Goal: Find contact information: Find contact information

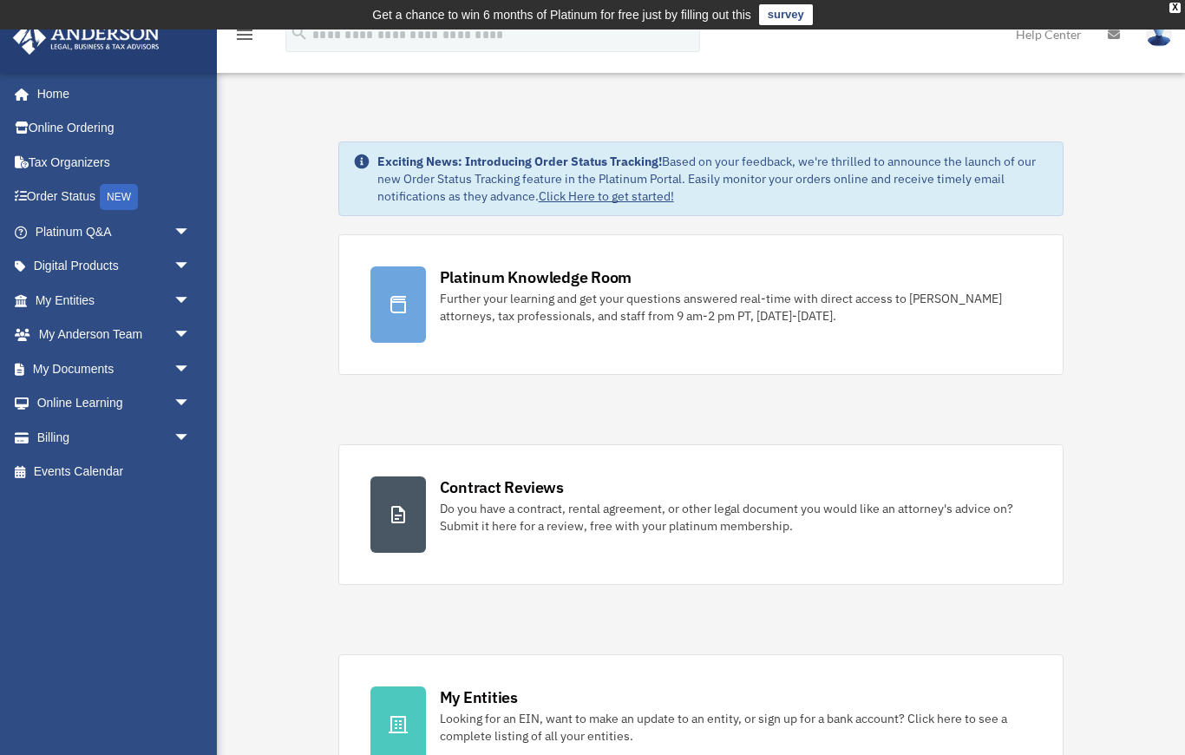
click at [646, 314] on div "Further your learning and get your questions answered real-time with direct acc…" at bounding box center [736, 307] width 593 height 35
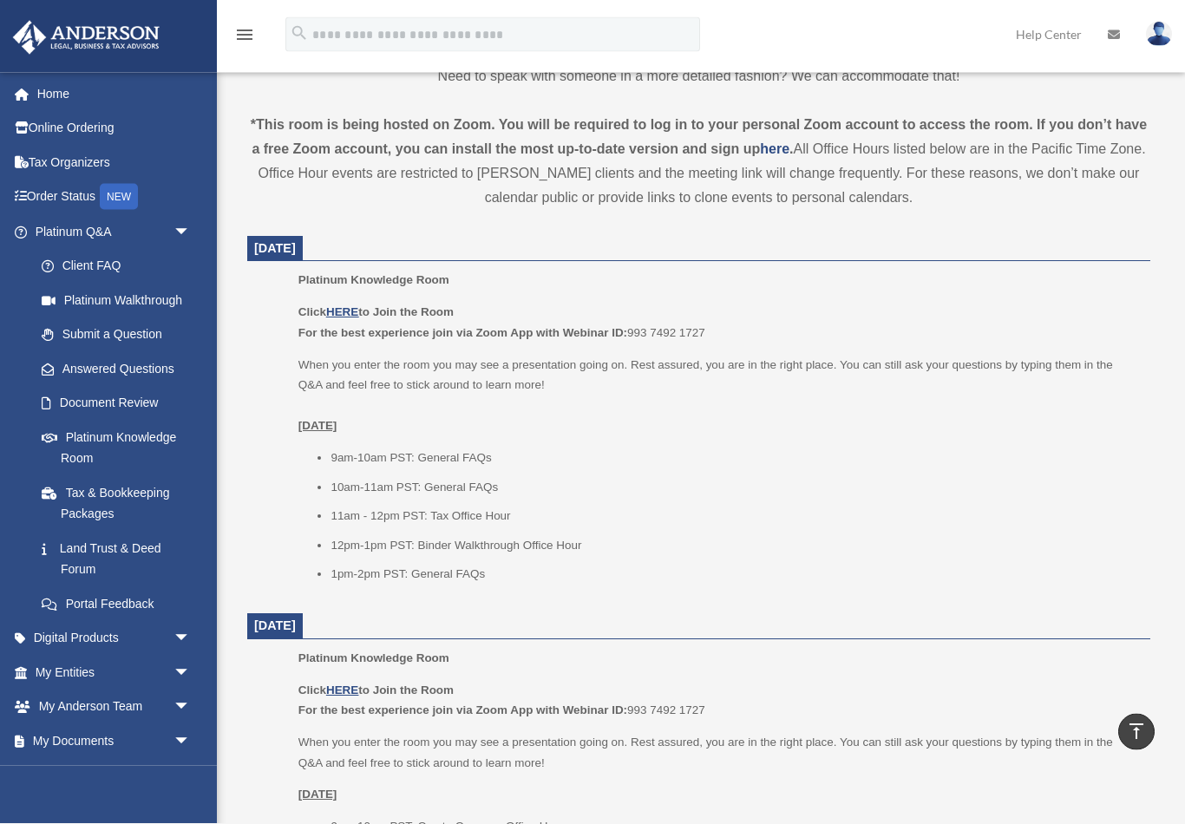
scroll to position [594, 0]
click at [121, 665] on link "My Entities arrow_drop_down" at bounding box center [114, 672] width 205 height 35
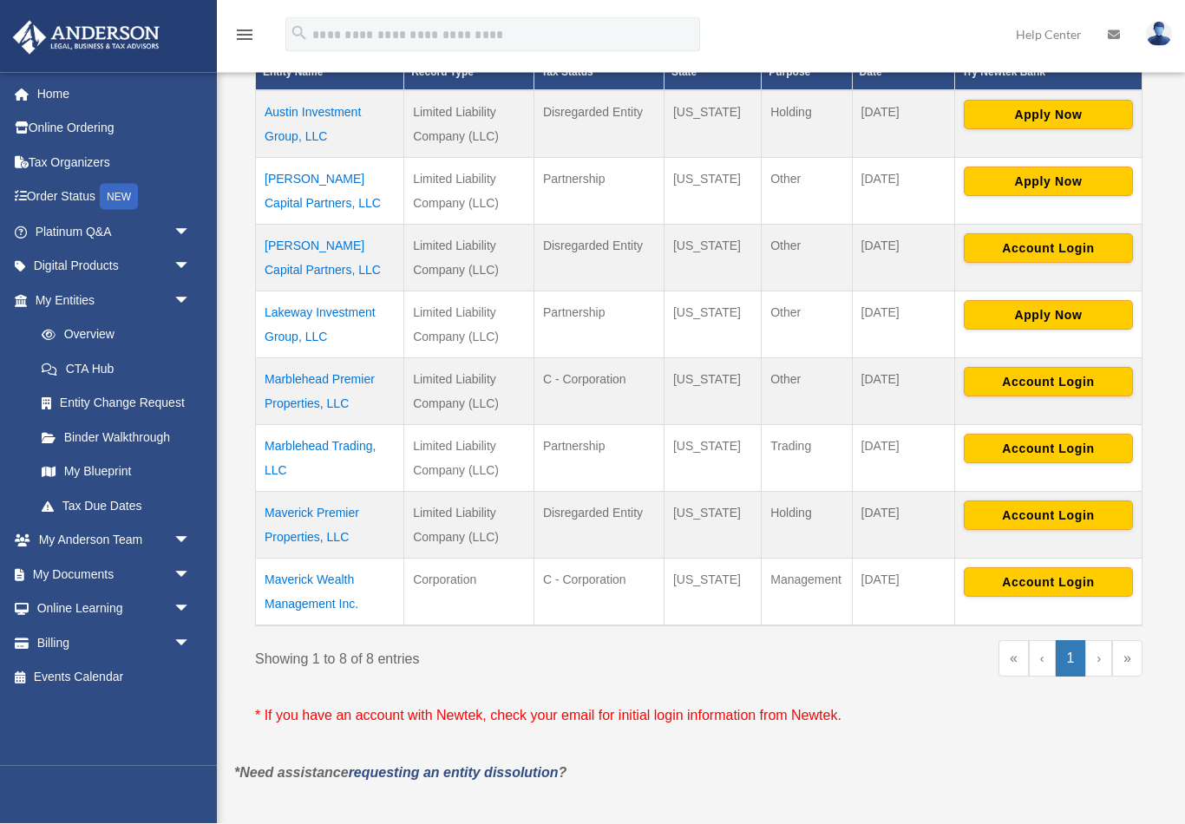
scroll to position [448, 0]
click at [291, 590] on td "Maverick Wealth Management Inc." at bounding box center [330, 592] width 148 height 68
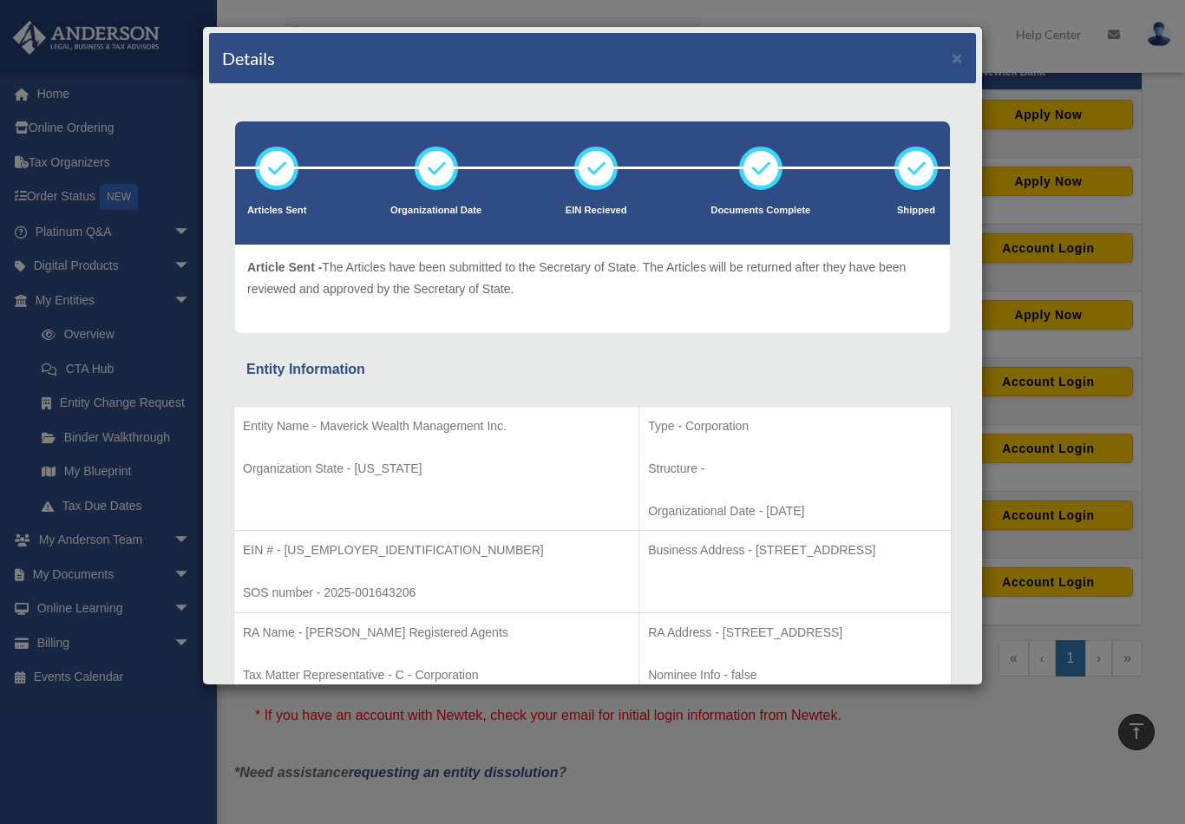
scroll to position [0, 0]
click at [961, 49] on button "×" at bounding box center [957, 58] width 11 height 18
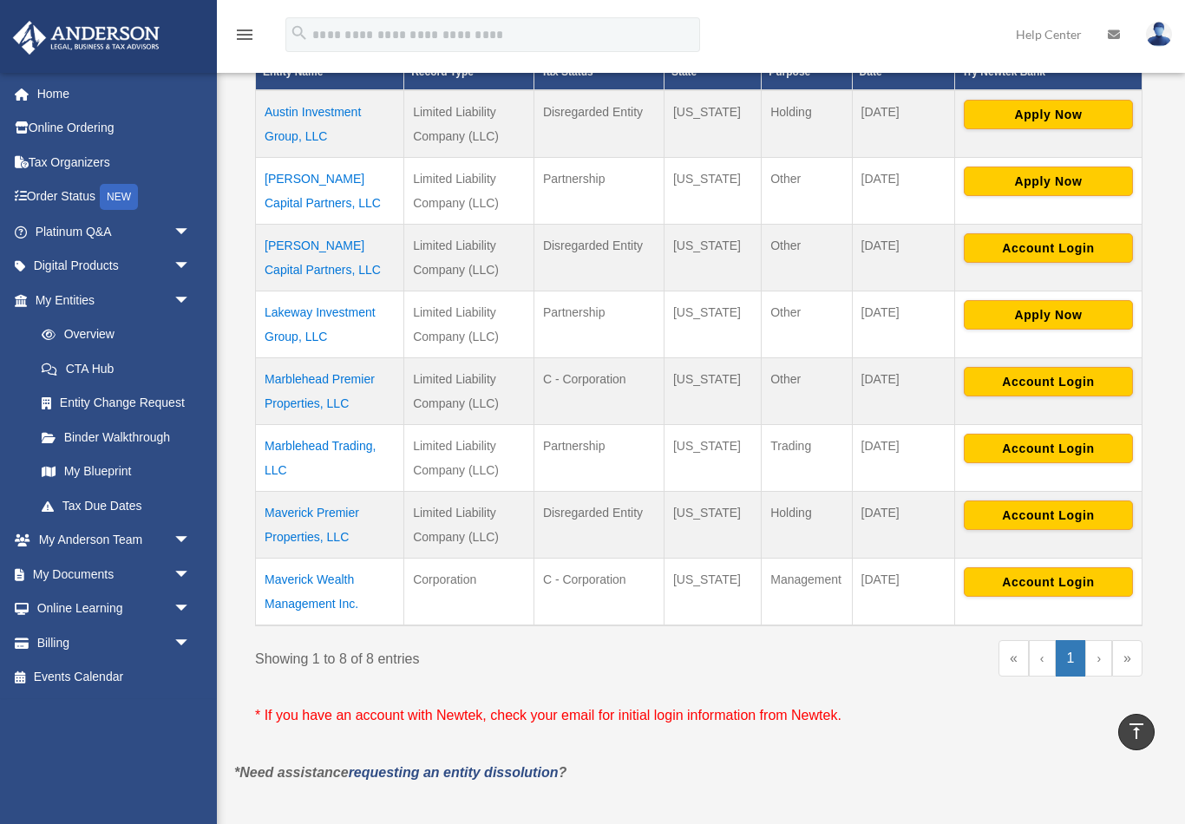
click at [352, 441] on td "Marblehead Trading, LLC" at bounding box center [330, 457] width 148 height 67
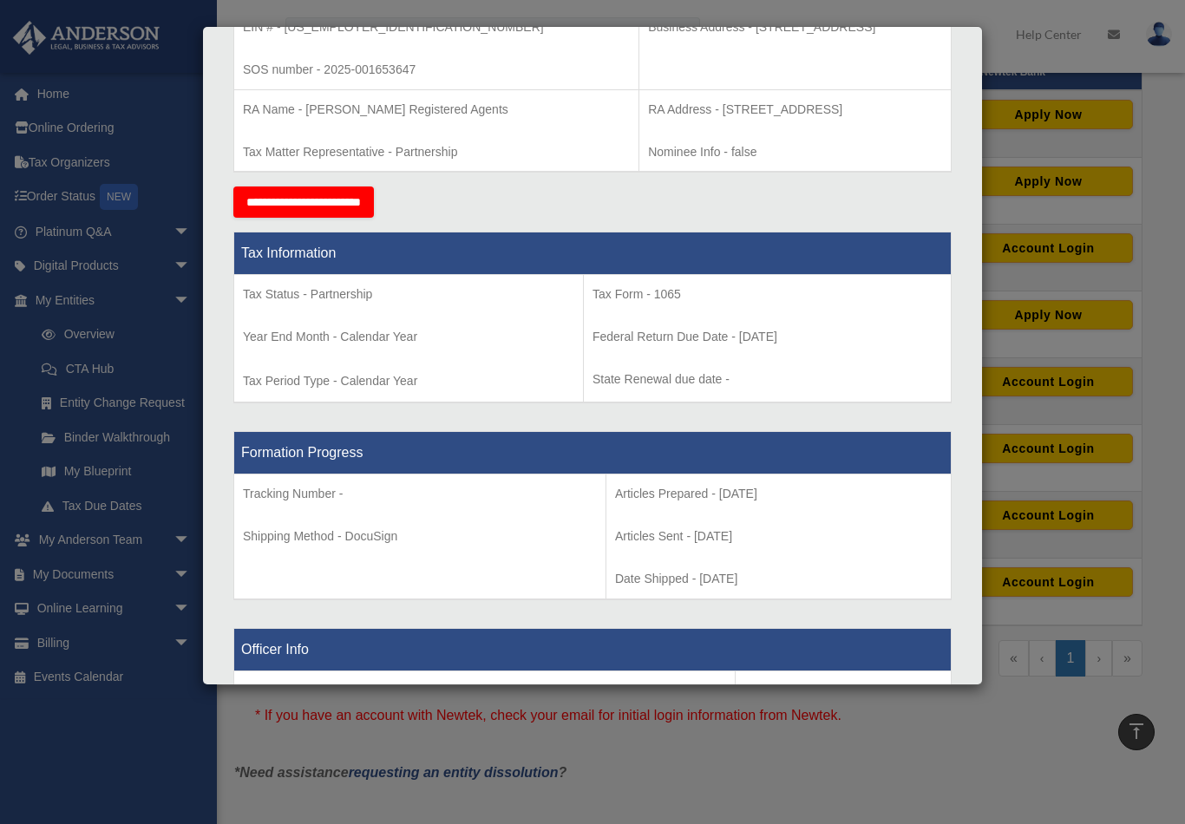
scroll to position [524, 0]
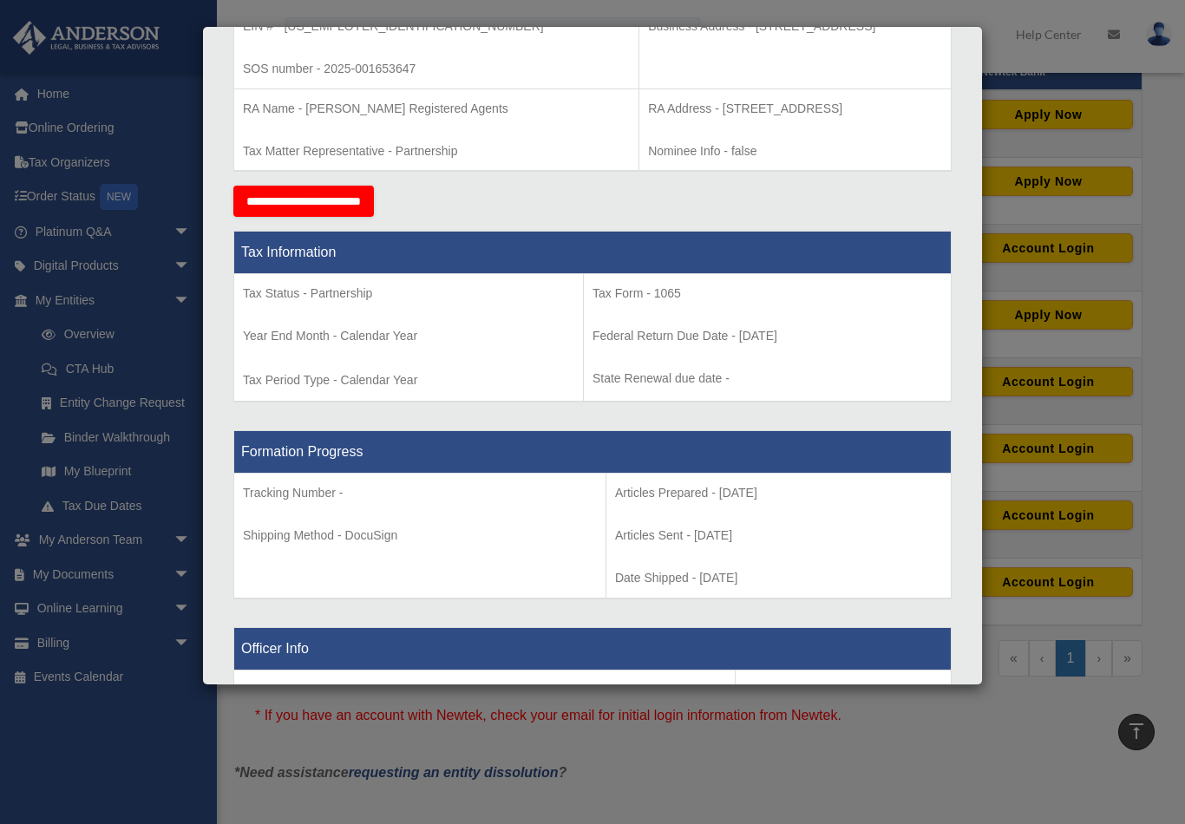
click at [1013, 62] on div "Details × Articles Sent Organizational Date" at bounding box center [592, 412] width 1185 height 824
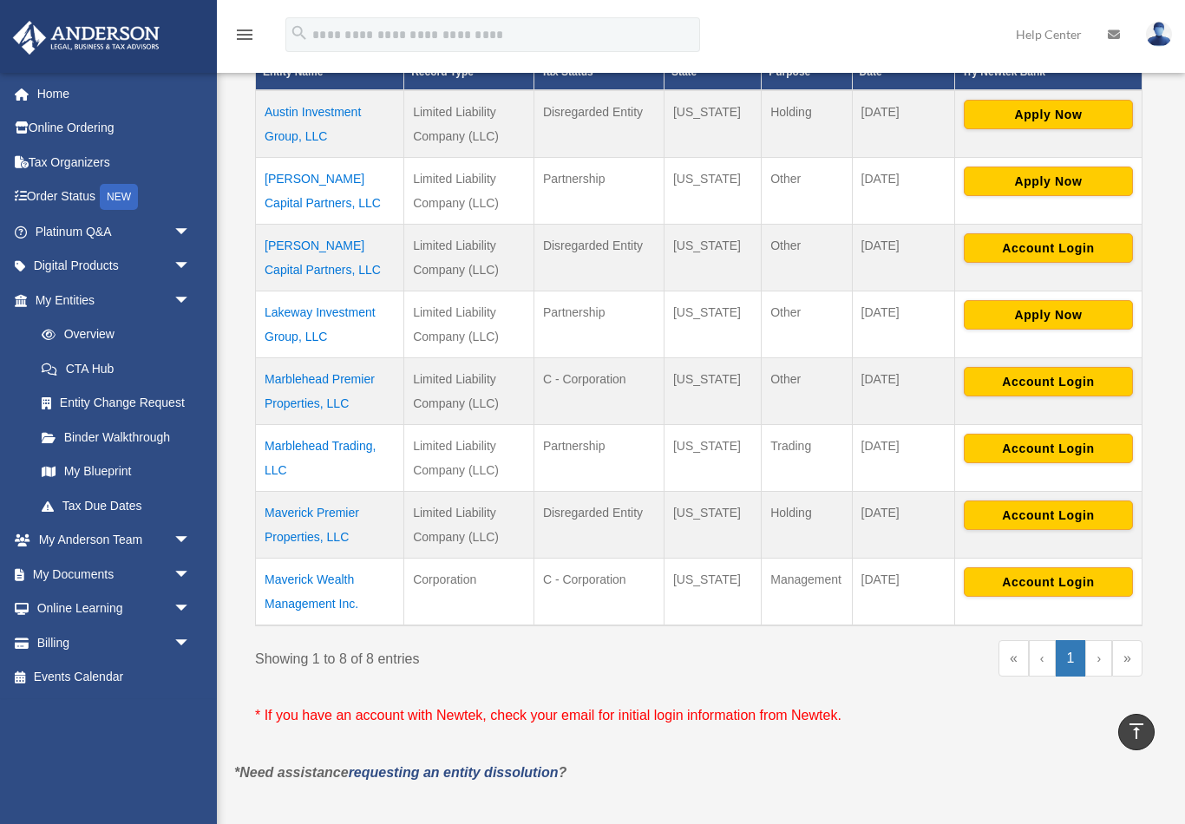
click at [320, 577] on td "Maverick Wealth Management Inc." at bounding box center [330, 592] width 148 height 68
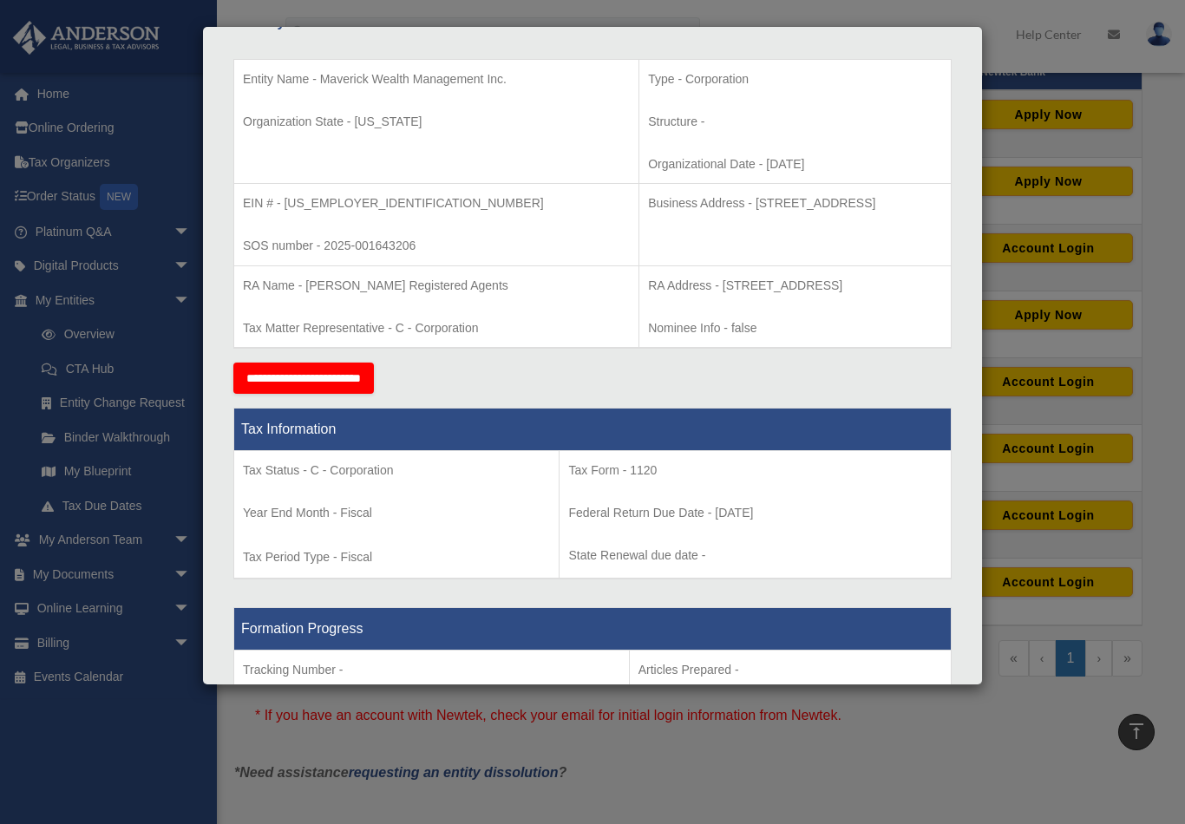
scroll to position [351, 0]
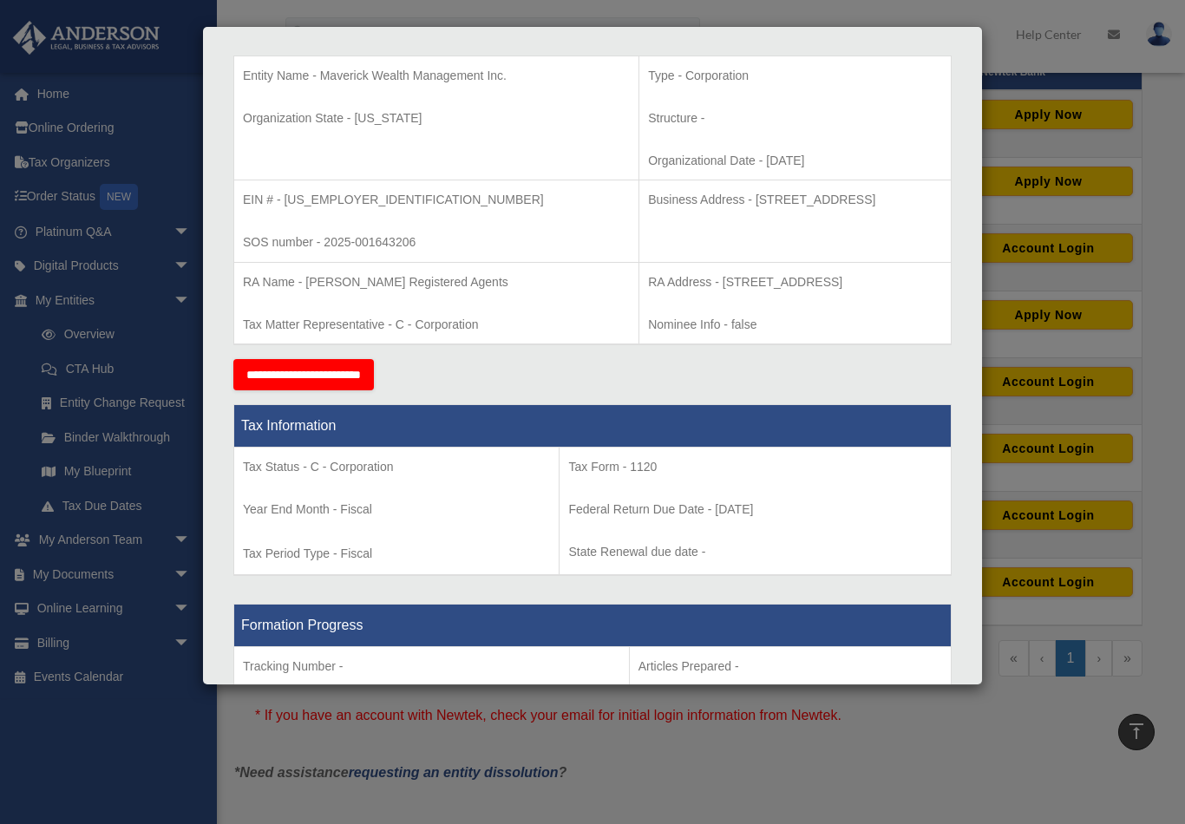
click at [1026, 72] on div "Details × Articles Sent Organizational Date" at bounding box center [592, 412] width 1185 height 824
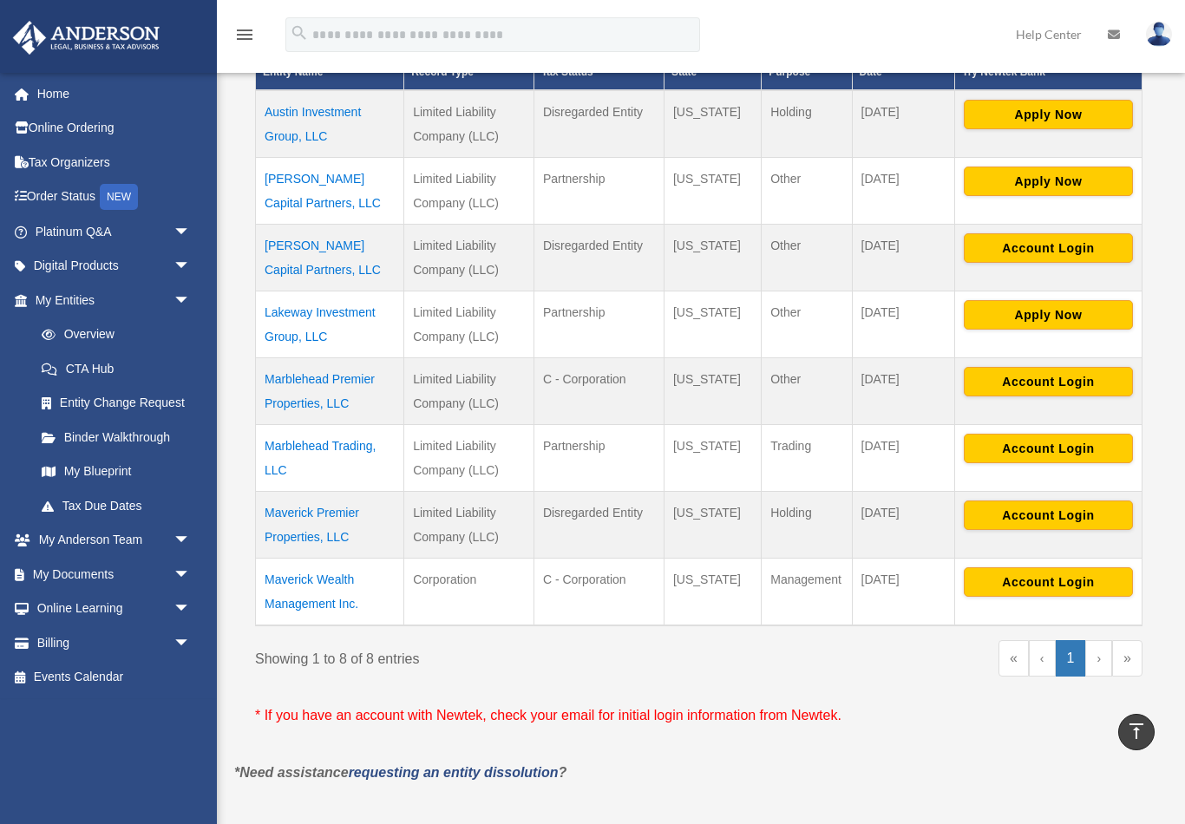
click at [187, 231] on span "arrow_drop_down" at bounding box center [191, 232] width 35 height 36
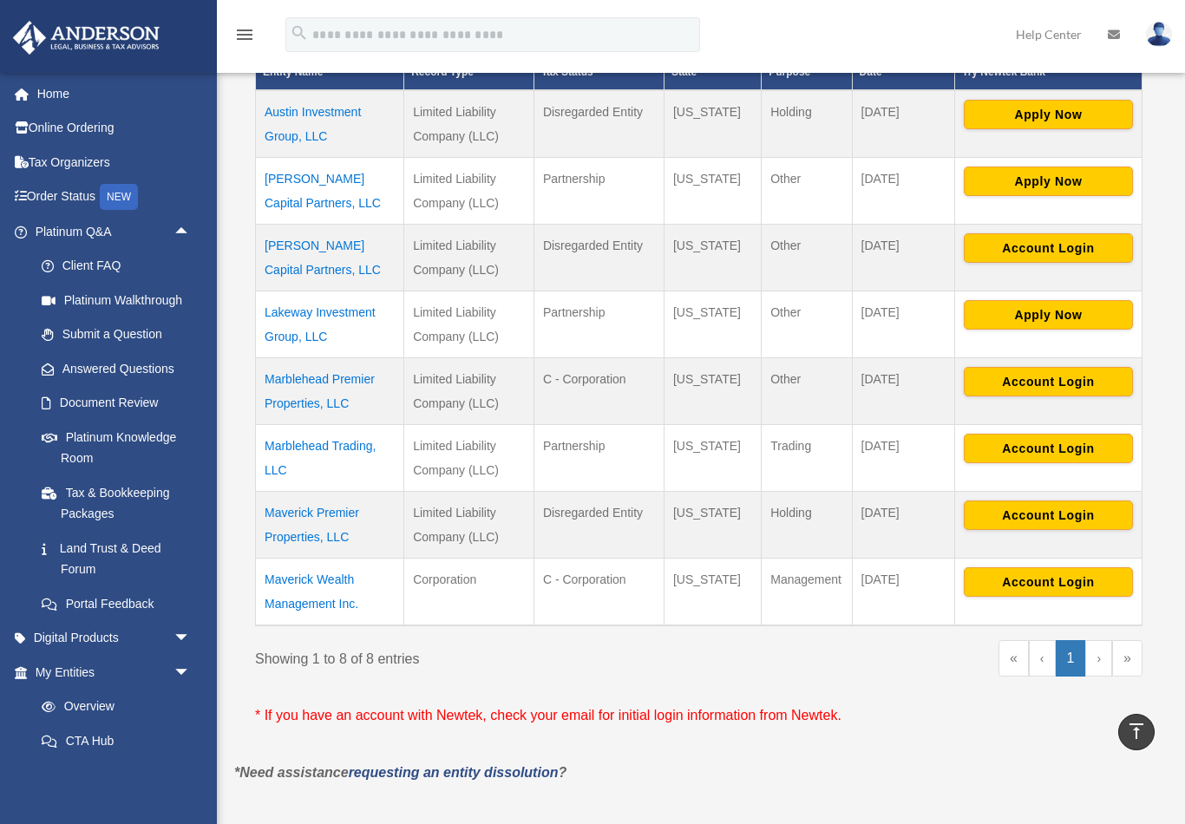
click at [137, 297] on link "Platinum Walkthrough" at bounding box center [120, 300] width 193 height 35
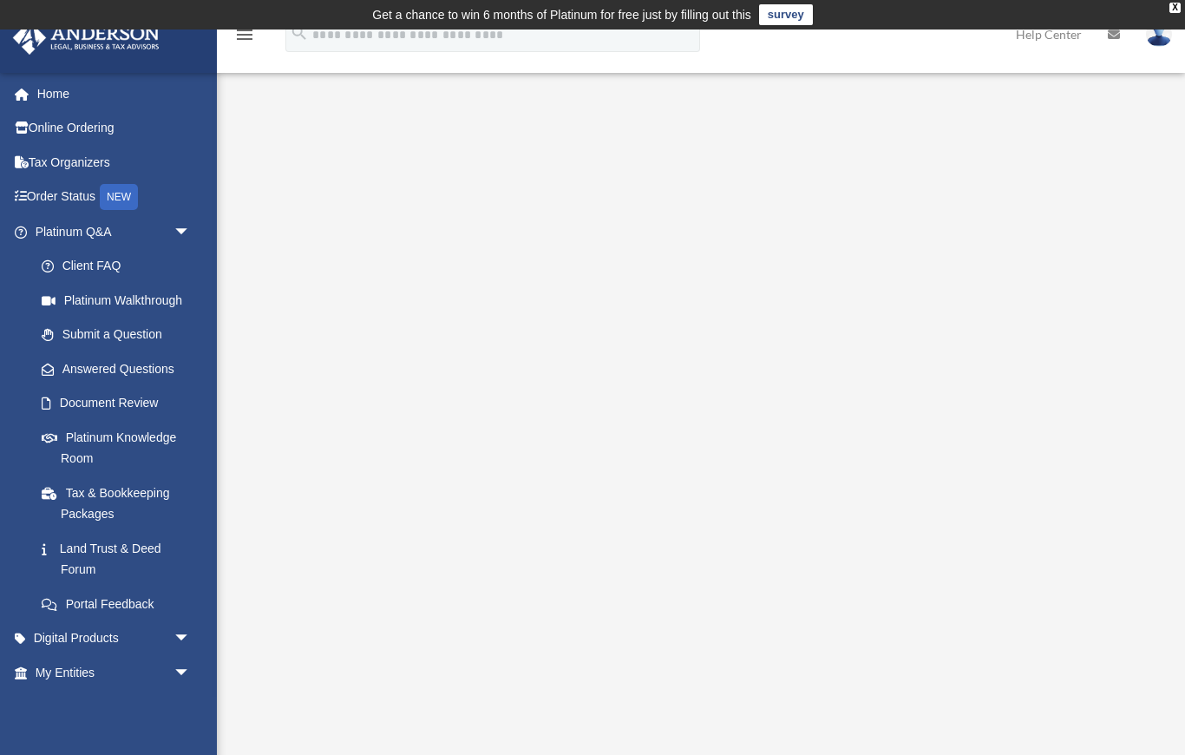
scroll to position [53, 0]
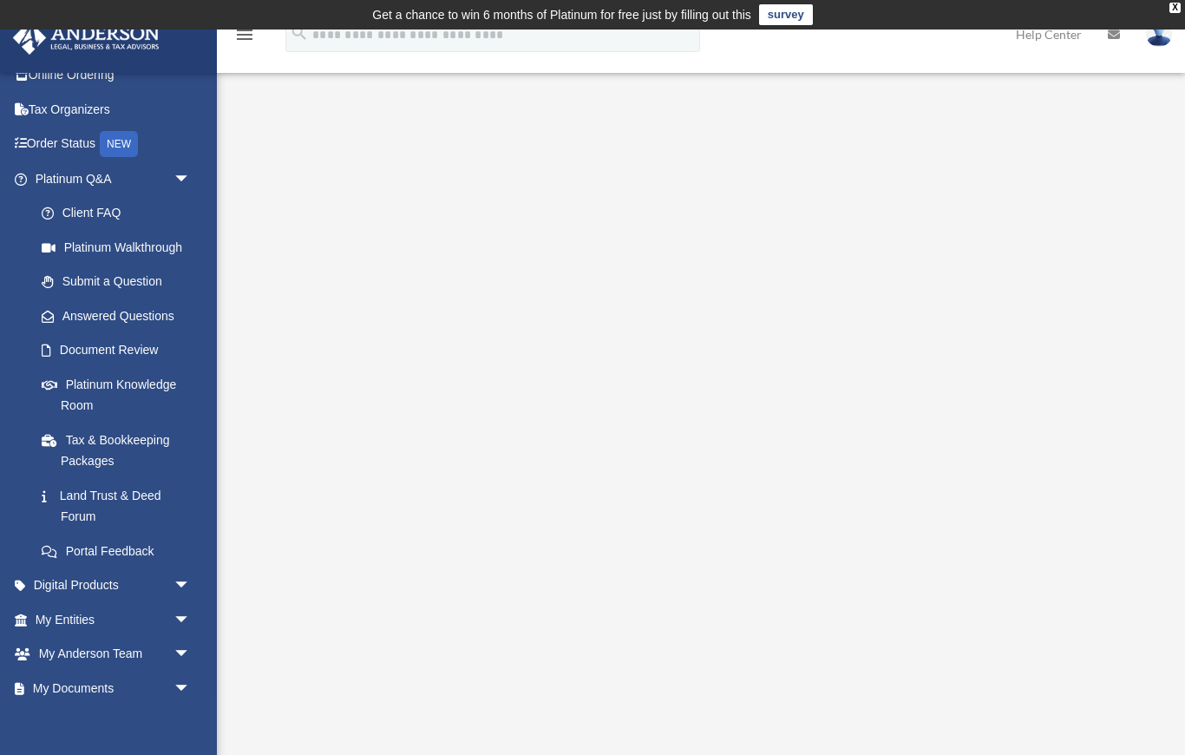
click at [143, 390] on link "Platinum Knowledge Room" at bounding box center [120, 395] width 193 height 56
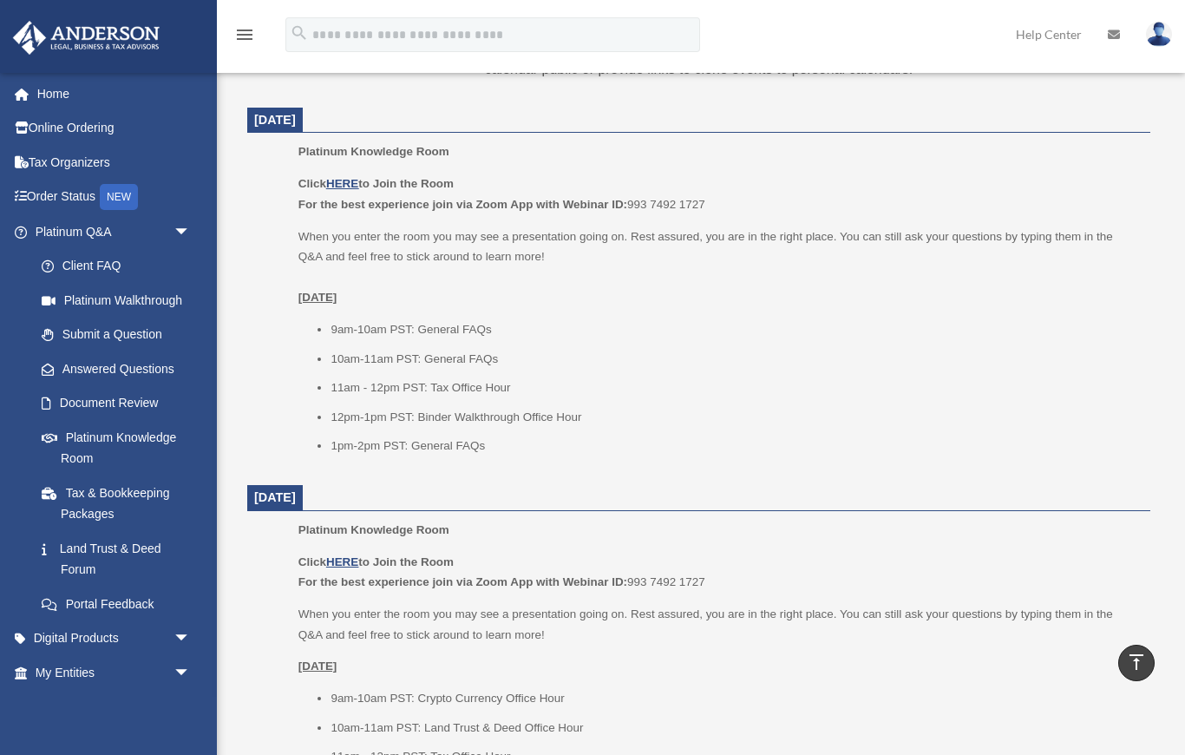
scroll to position [679, 0]
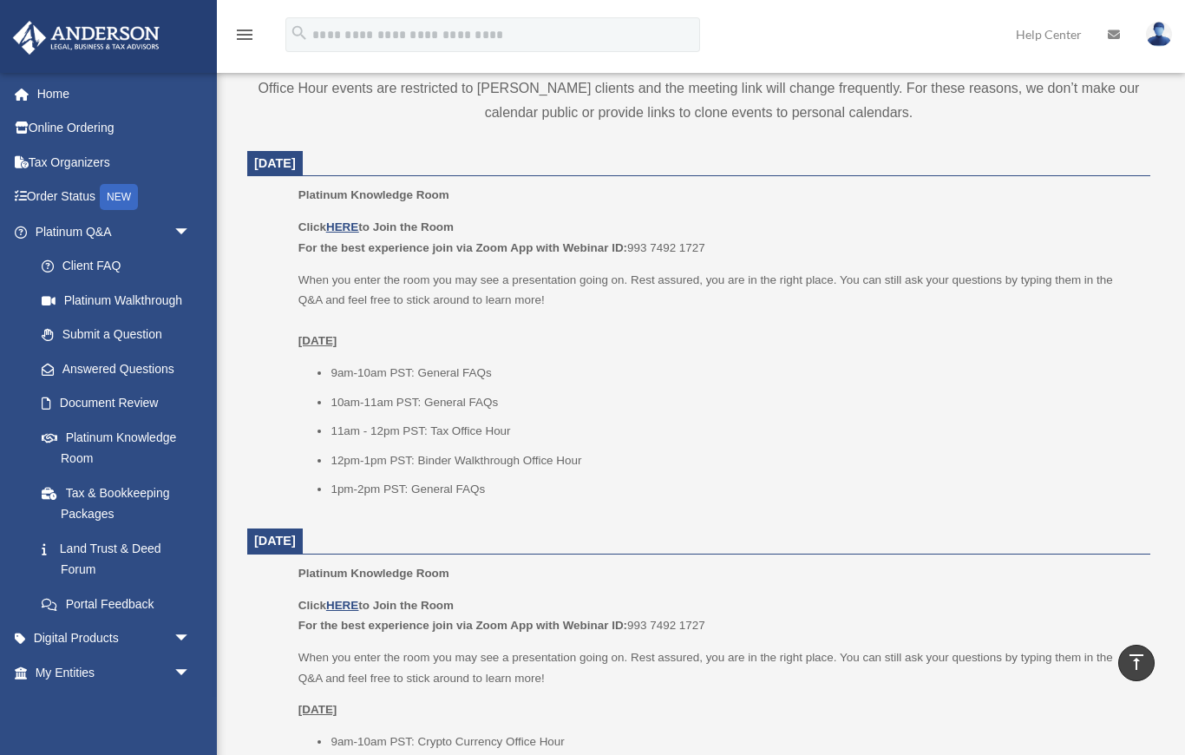
click at [356, 223] on u "HERE" at bounding box center [342, 226] width 32 height 13
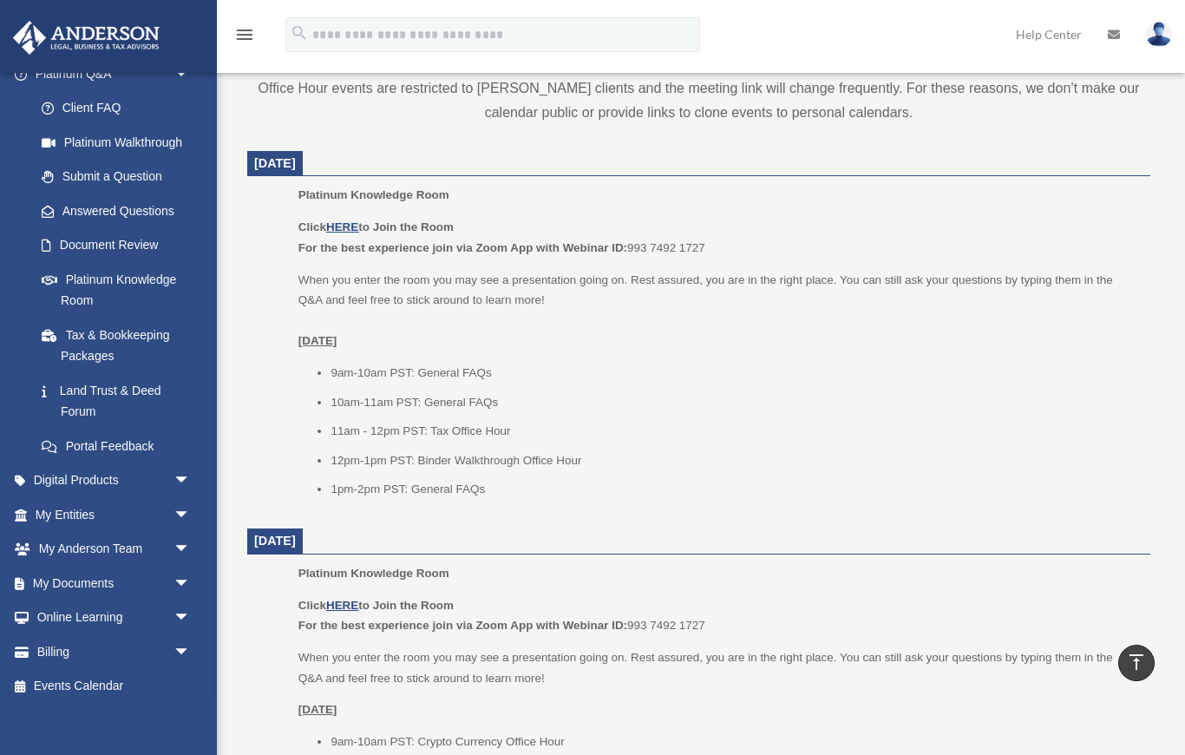
scroll to position [158, 0]
click at [89, 533] on link "My Anderson Team arrow_drop_down" at bounding box center [114, 549] width 205 height 35
click at [119, 544] on link "My Anderson Team arrow_drop_down" at bounding box center [114, 549] width 205 height 35
click at [180, 542] on span "arrow_drop_down" at bounding box center [191, 550] width 35 height 36
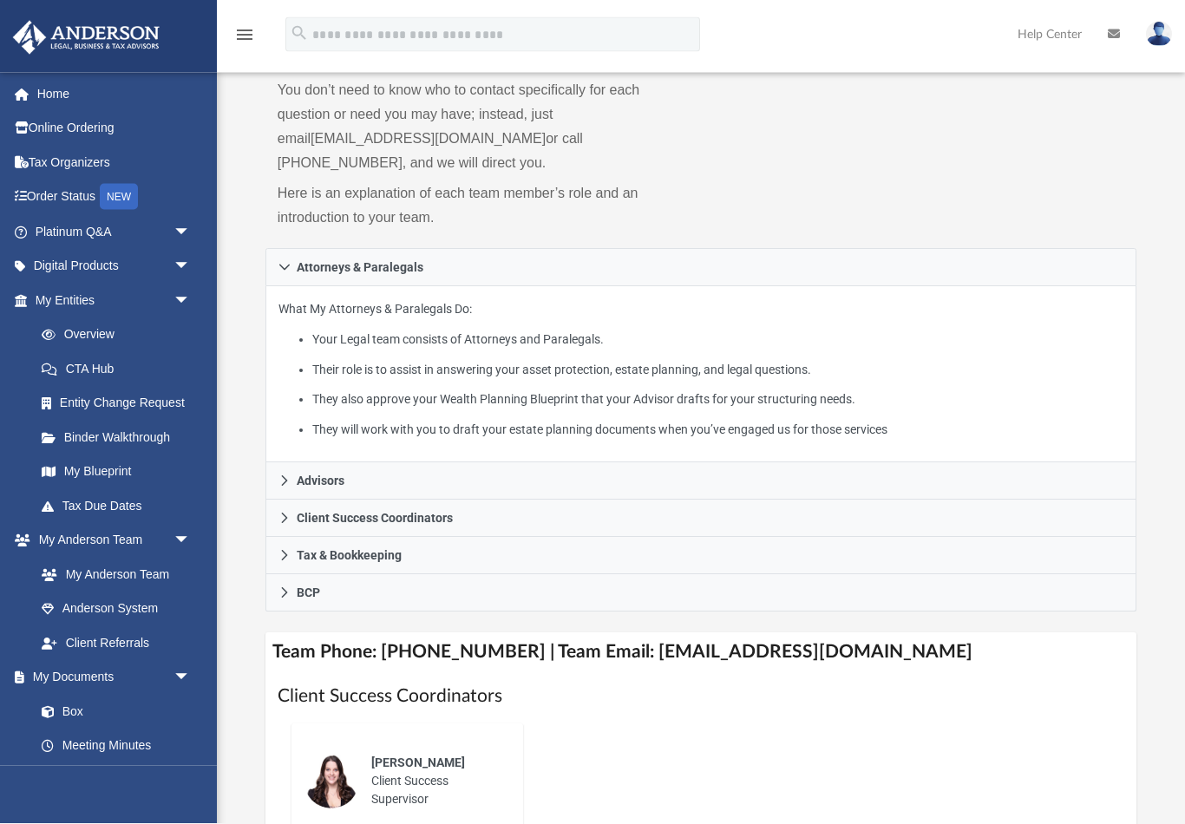
scroll to position [195, 0]
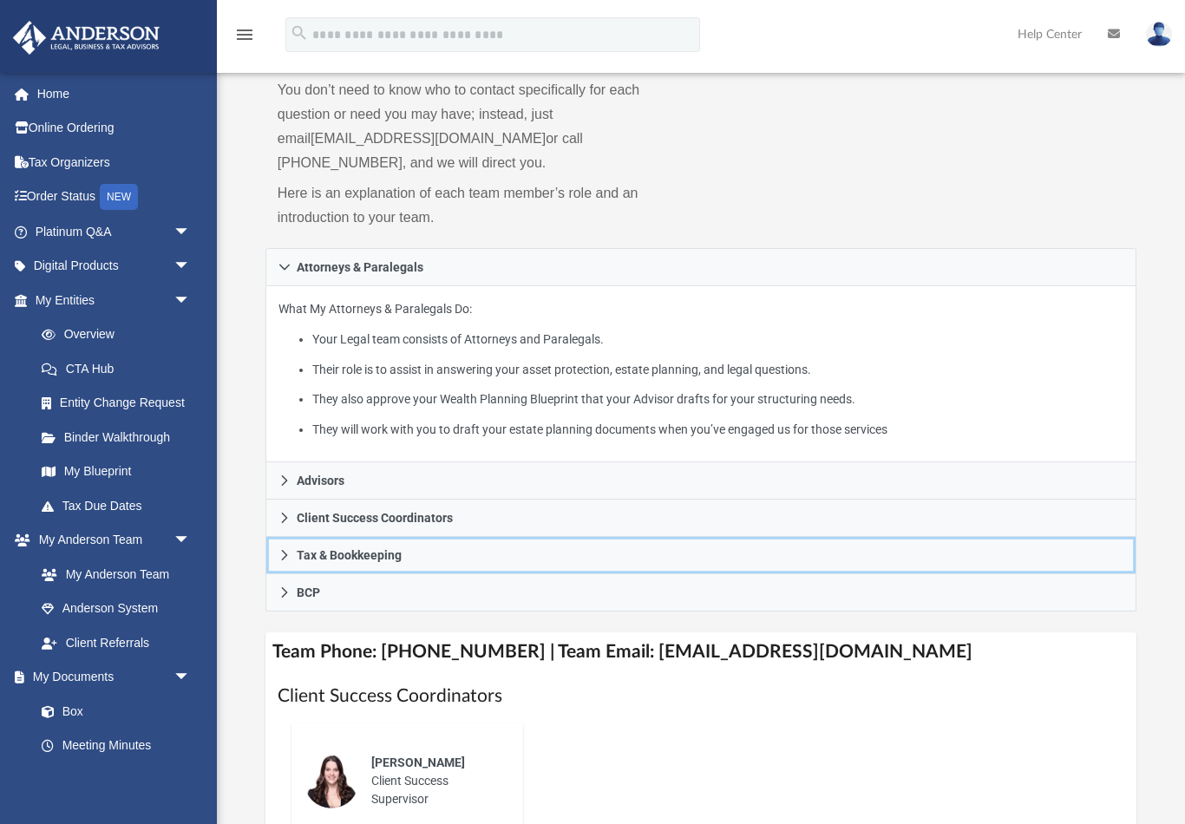
click at [287, 549] on icon at bounding box center [285, 555] width 12 height 12
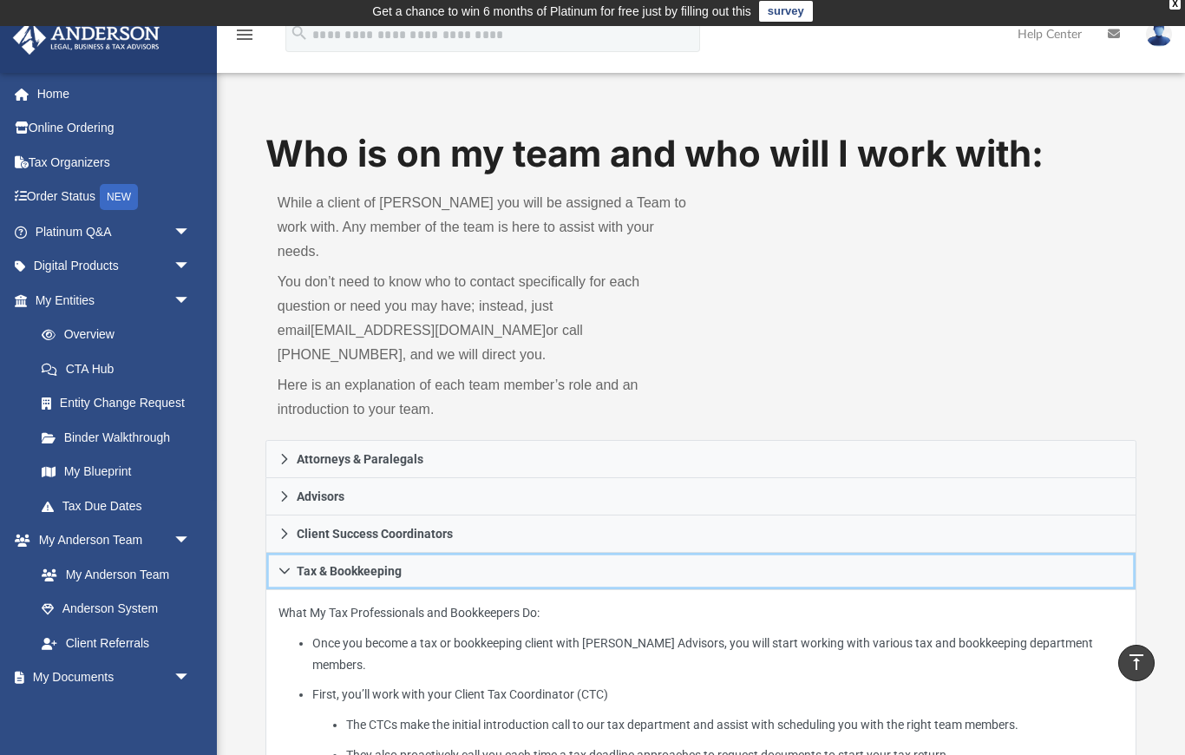
scroll to position [0, 0]
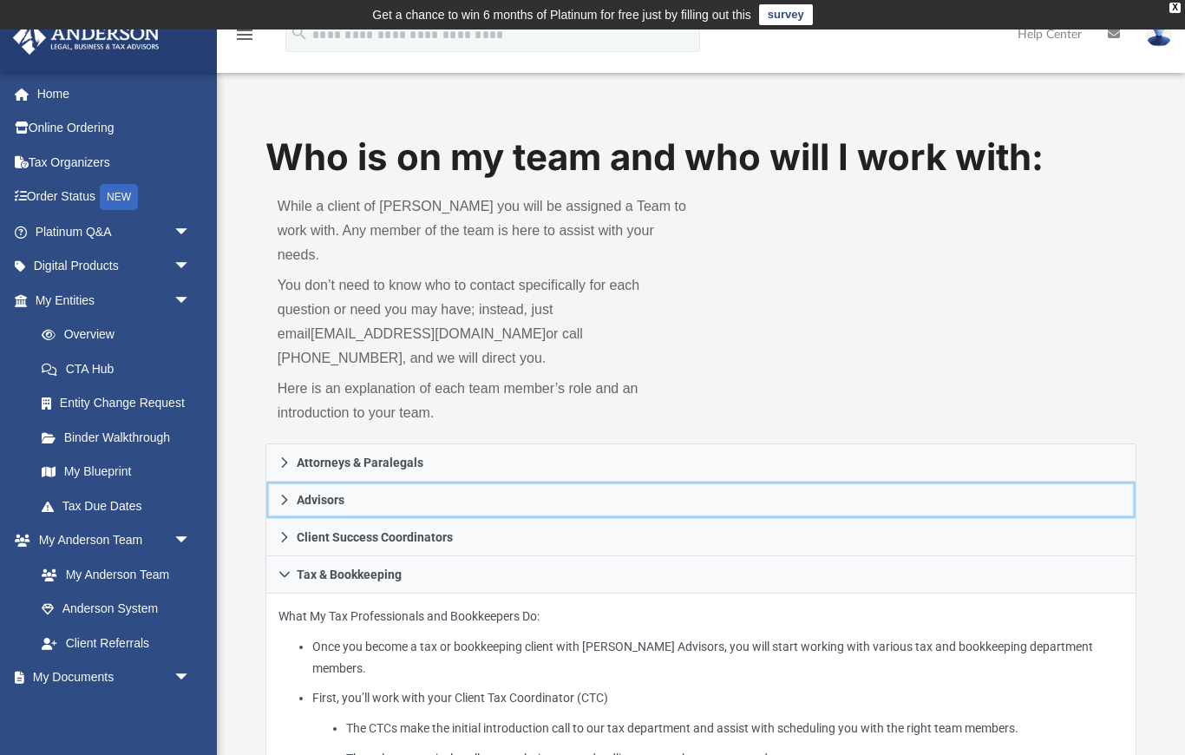
click at [298, 494] on span "Advisors" at bounding box center [321, 500] width 48 height 12
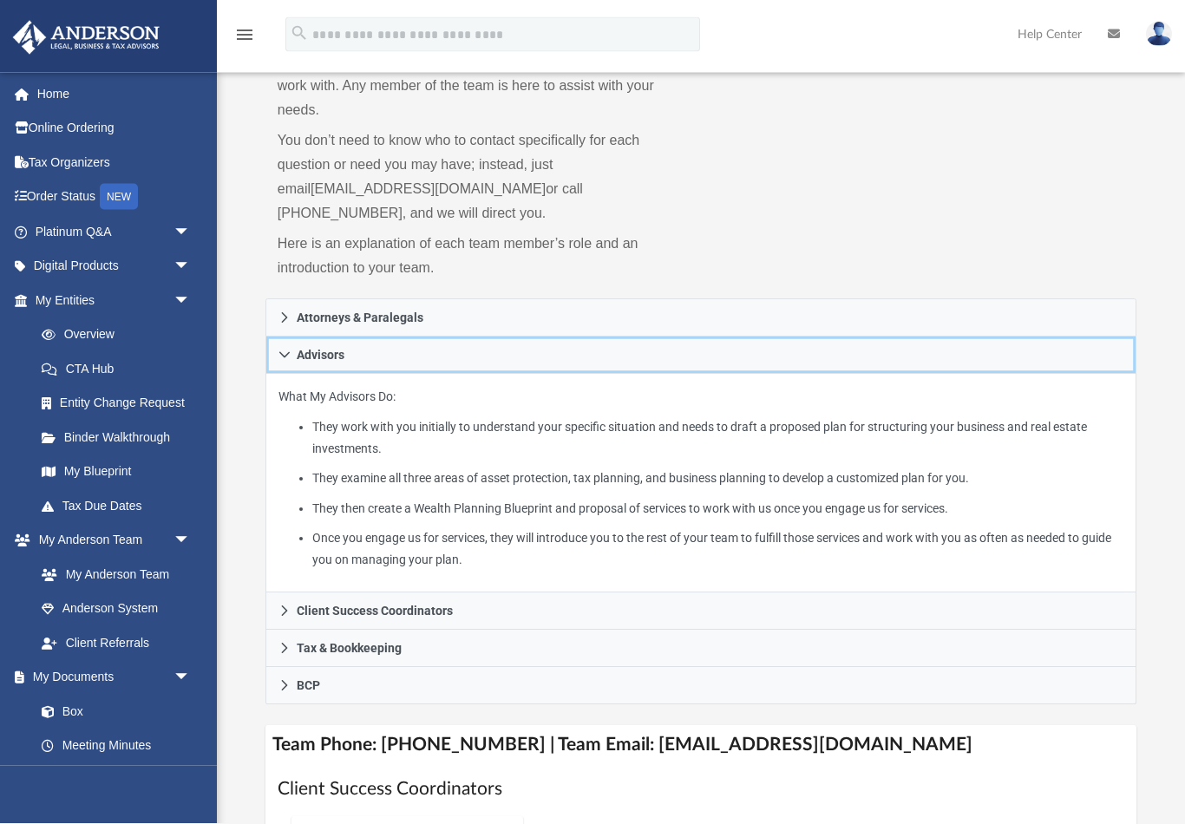
scroll to position [145, 0]
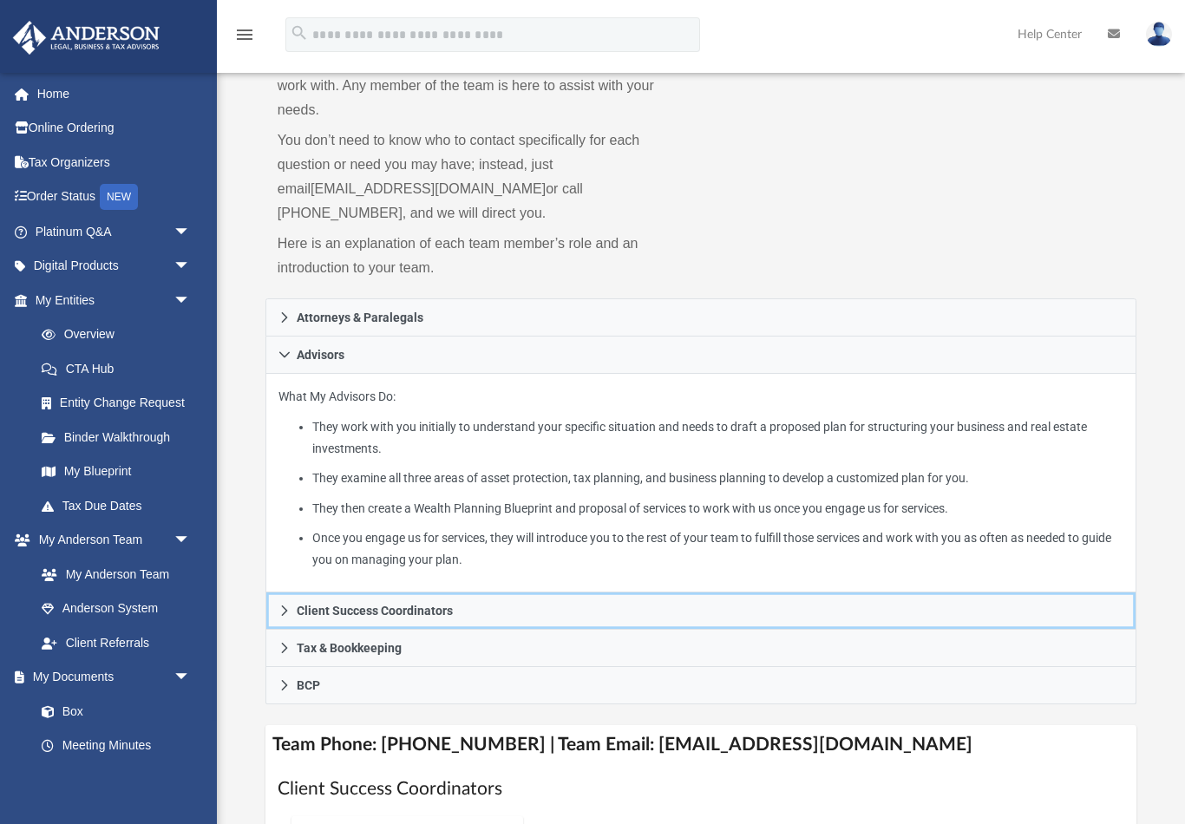
click at [302, 605] on span "Client Success Coordinators" at bounding box center [375, 611] width 156 height 12
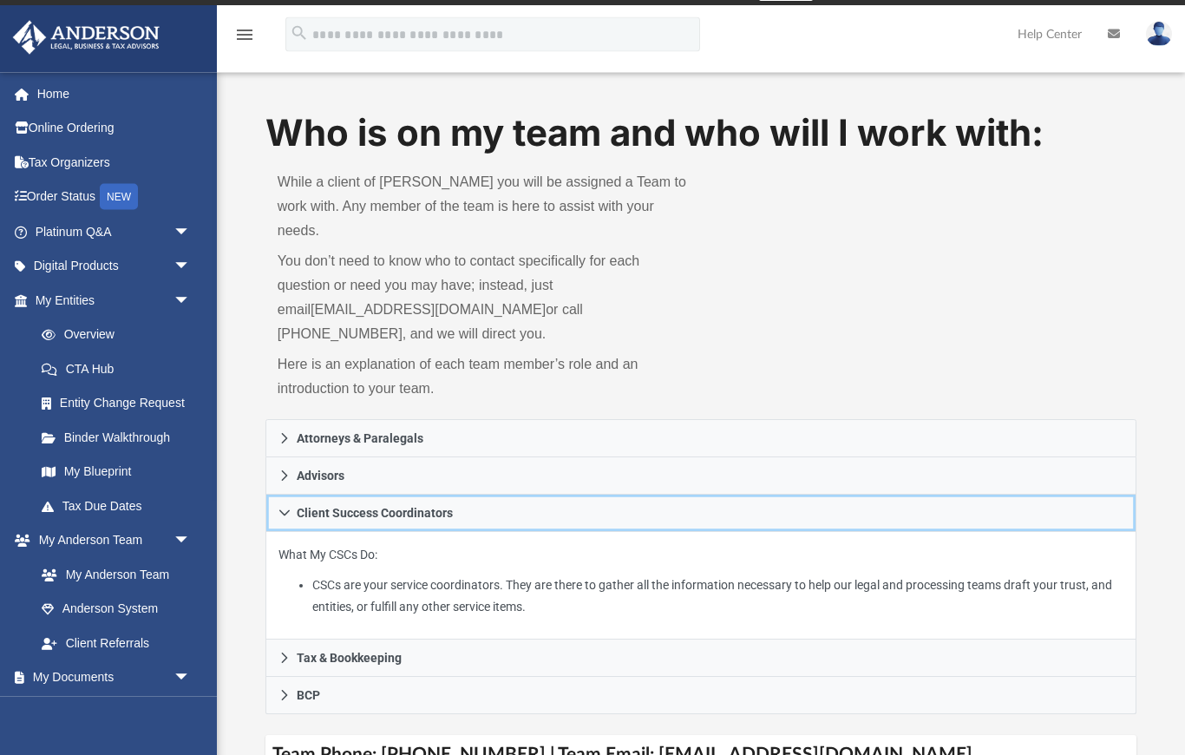
scroll to position [0, 0]
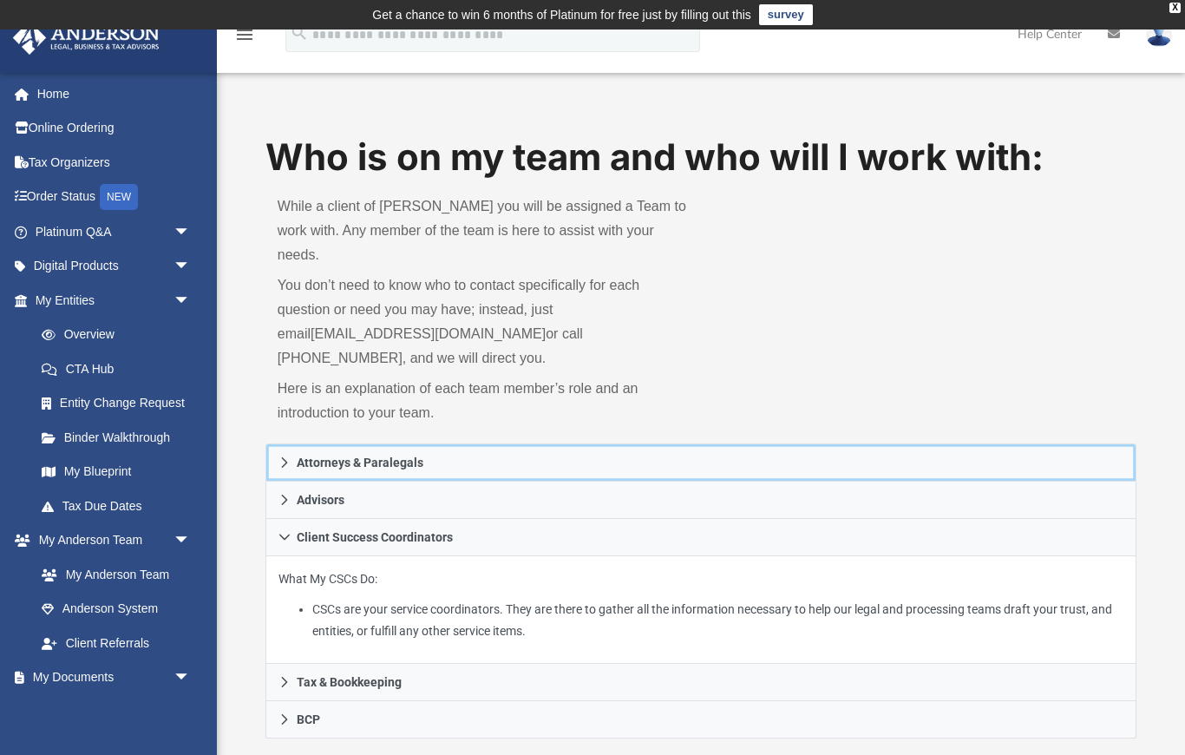
click at [291, 446] on link "Attorneys & Paralegals" at bounding box center [701, 462] width 871 height 38
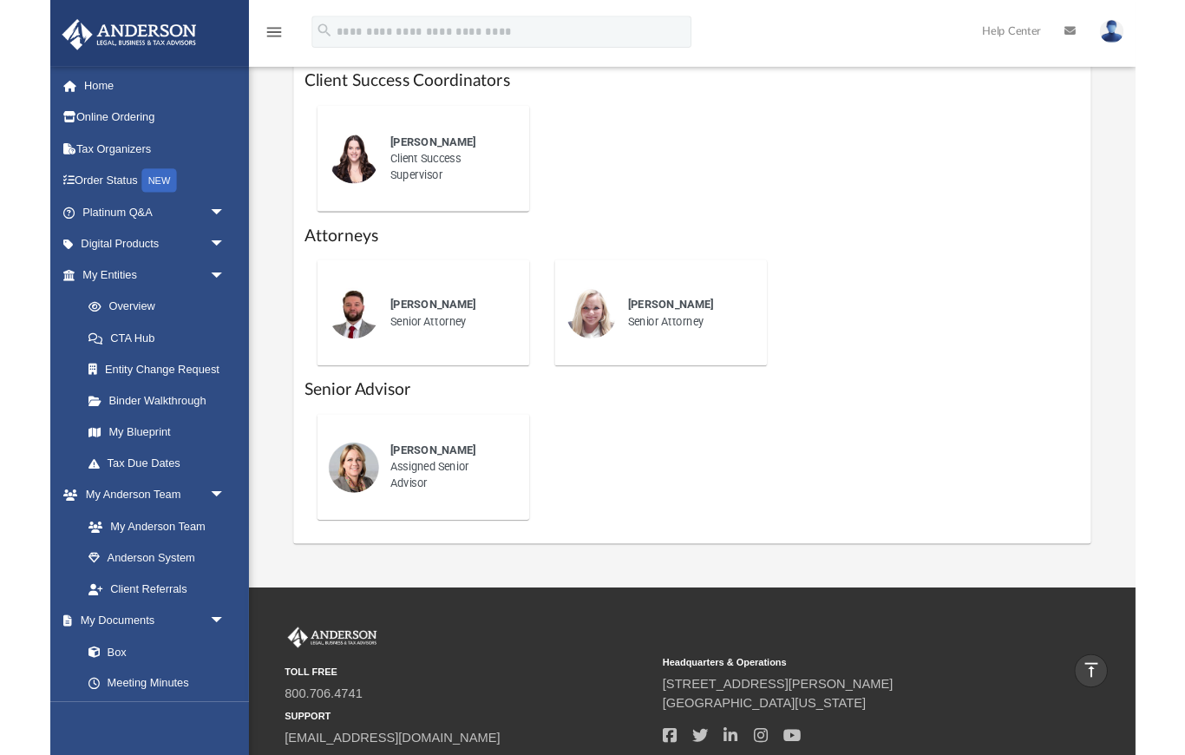
scroll to position [873, 0]
